Goal: Check status: Check status

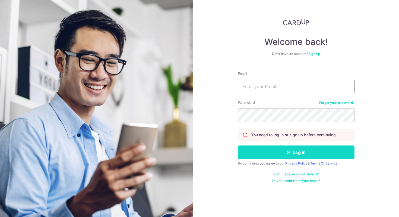
type input "[EMAIL_ADDRESS][DOMAIN_NAME]"
click at [294, 154] on button "Log in" at bounding box center [296, 152] width 117 height 14
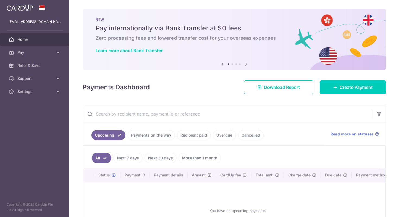
scroll to position [49, 0]
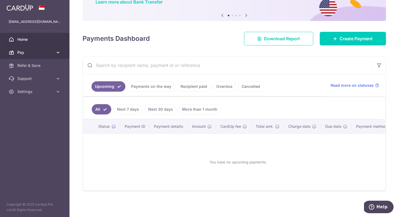
click at [56, 52] on icon at bounding box center [57, 52] width 5 height 5
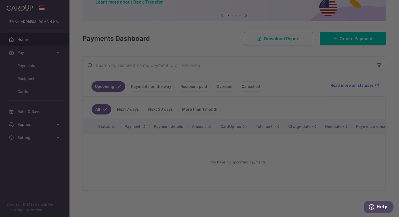
click at [46, 65] on div at bounding box center [201, 109] width 403 height 219
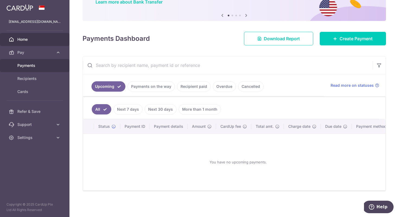
click at [21, 68] on link "Payments" at bounding box center [35, 65] width 70 height 13
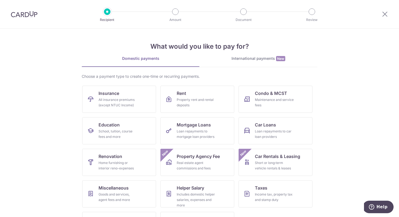
click at [381, 14] on div at bounding box center [385, 14] width 28 height 28
click at [390, 16] on div at bounding box center [385, 14] width 28 height 28
click at [385, 12] on icon at bounding box center [385, 14] width 7 height 7
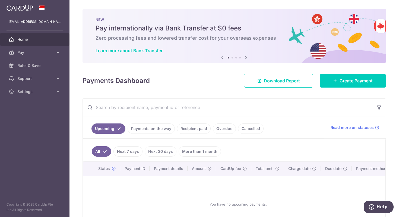
click at [227, 127] on link "Overdue" at bounding box center [224, 128] width 23 height 10
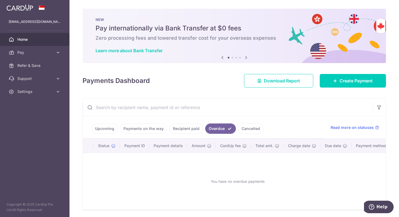
click at [110, 127] on link "Upcoming" at bounding box center [105, 128] width 26 height 10
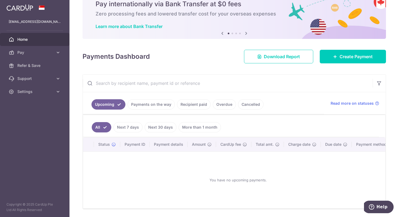
click at [126, 130] on link "Next 7 days" at bounding box center [128, 127] width 29 height 10
click at [169, 125] on link "Next 30 days" at bounding box center [161, 127] width 32 height 10
click at [158, 105] on link "Payments on the way" at bounding box center [151, 104] width 47 height 10
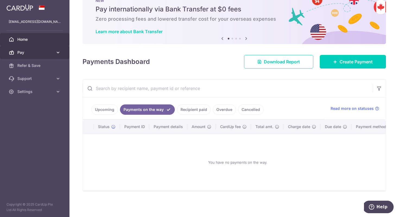
click at [61, 48] on link "Pay" at bounding box center [35, 52] width 70 height 13
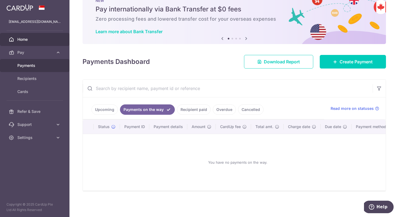
click at [36, 63] on span "Payments" at bounding box center [35, 65] width 36 height 5
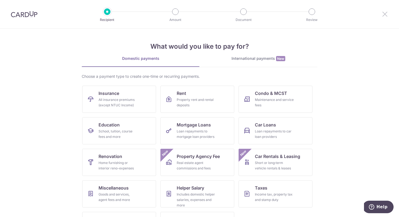
click at [382, 14] on icon at bounding box center [385, 14] width 7 height 7
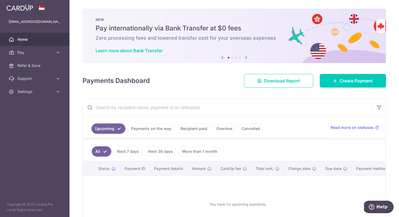
click at [149, 128] on link "Payments on the way" at bounding box center [151, 128] width 47 height 10
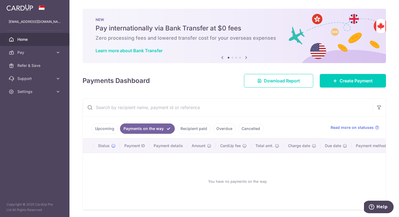
click at [184, 128] on link "Recipient paid" at bounding box center [194, 128] width 34 height 10
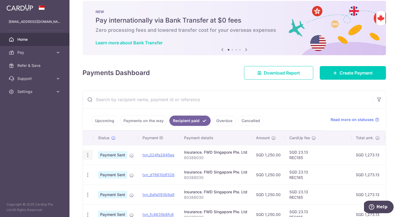
click at [87, 154] on icon "button" at bounding box center [88, 155] width 6 height 6
click at [158, 145] on td "txn_024fa2845ea" at bounding box center [159, 155] width 42 height 20
click at [106, 120] on link "Upcoming" at bounding box center [105, 120] width 26 height 10
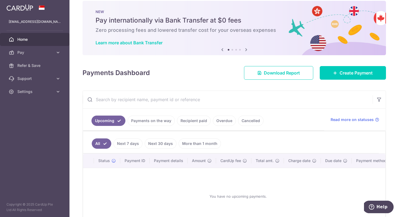
click at [187, 124] on link "Recipient paid" at bounding box center [194, 120] width 34 height 10
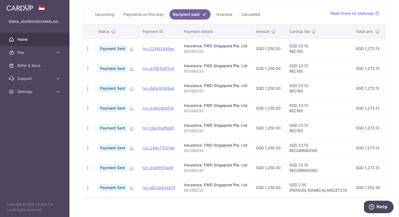
scroll to position [0, 0]
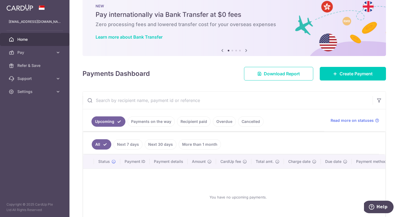
scroll to position [49, 0]
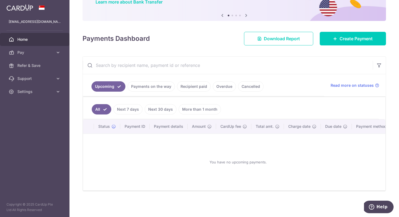
click at [142, 87] on link "Payments on the way" at bounding box center [151, 86] width 47 height 10
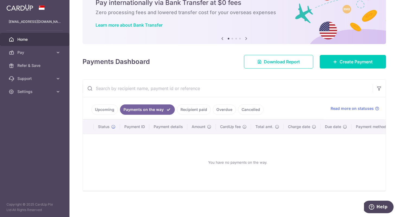
click at [200, 109] on link "Recipient paid" at bounding box center [194, 109] width 34 height 10
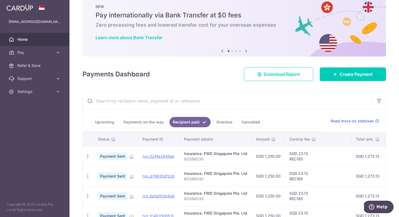
scroll to position [0, 0]
